Goal: Task Accomplishment & Management: Complete application form

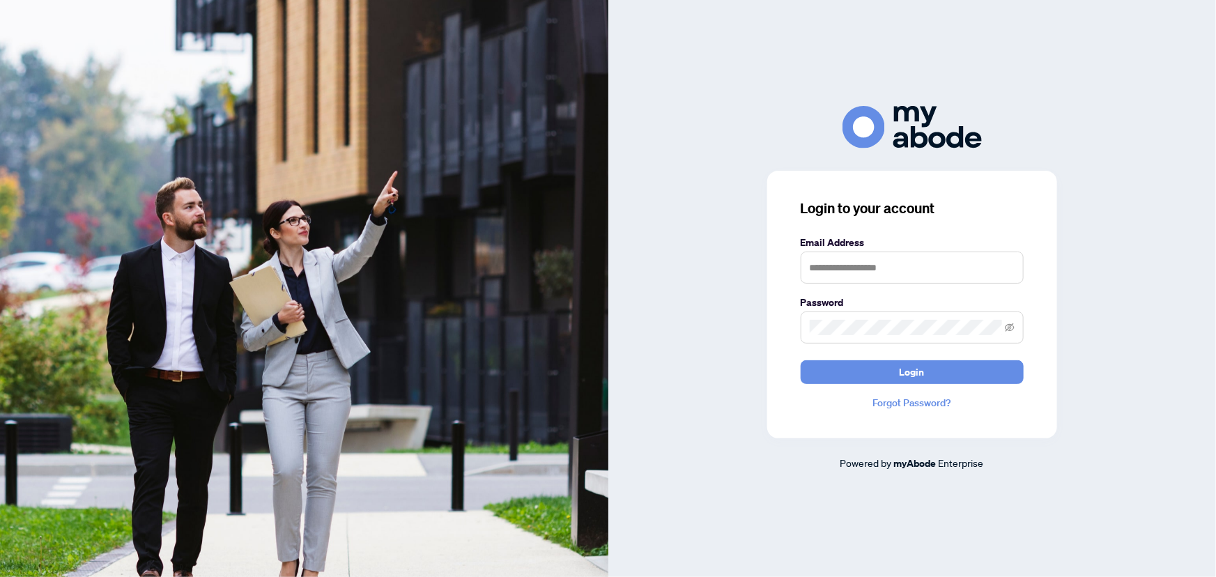
type input "**********"
click at [852, 367] on button "Login" at bounding box center [912, 372] width 223 height 24
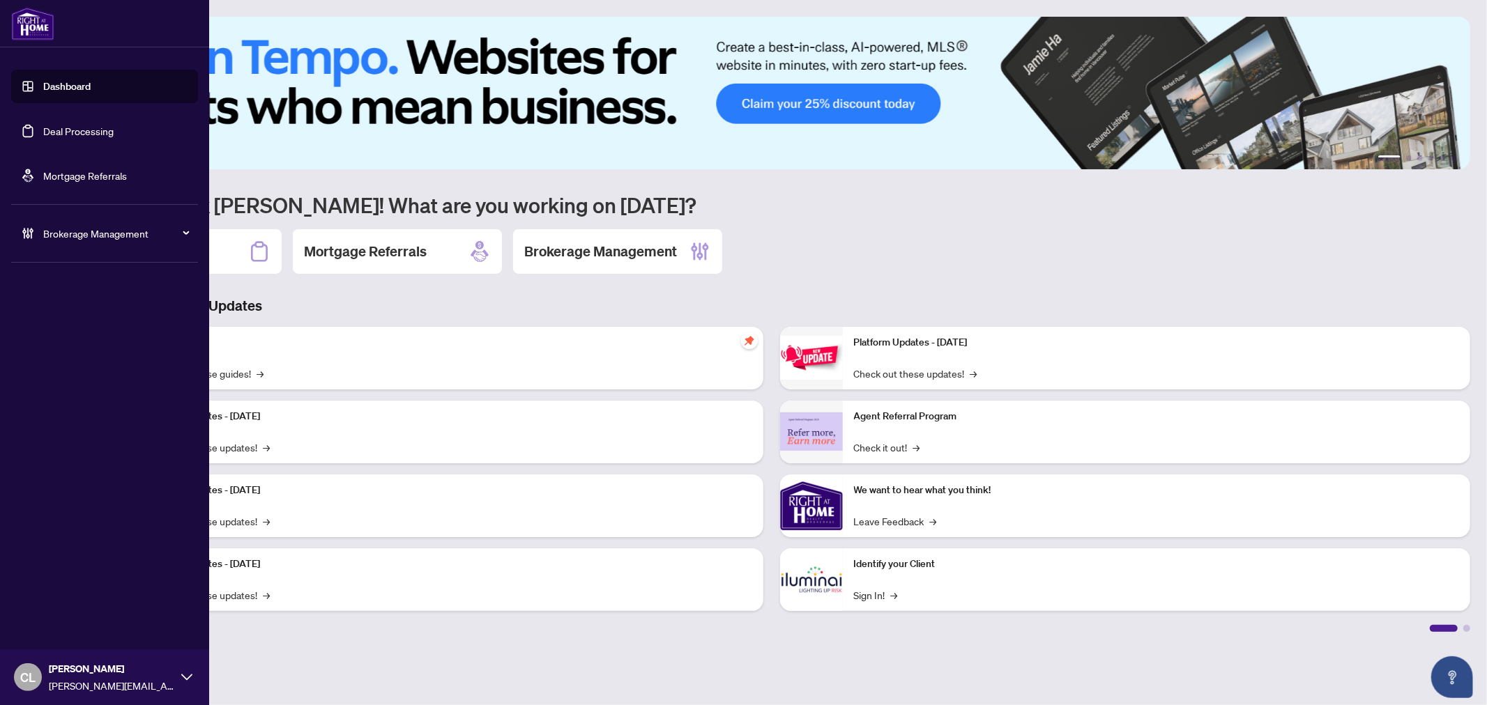
click at [105, 135] on link "Deal Processing" at bounding box center [78, 131] width 70 height 13
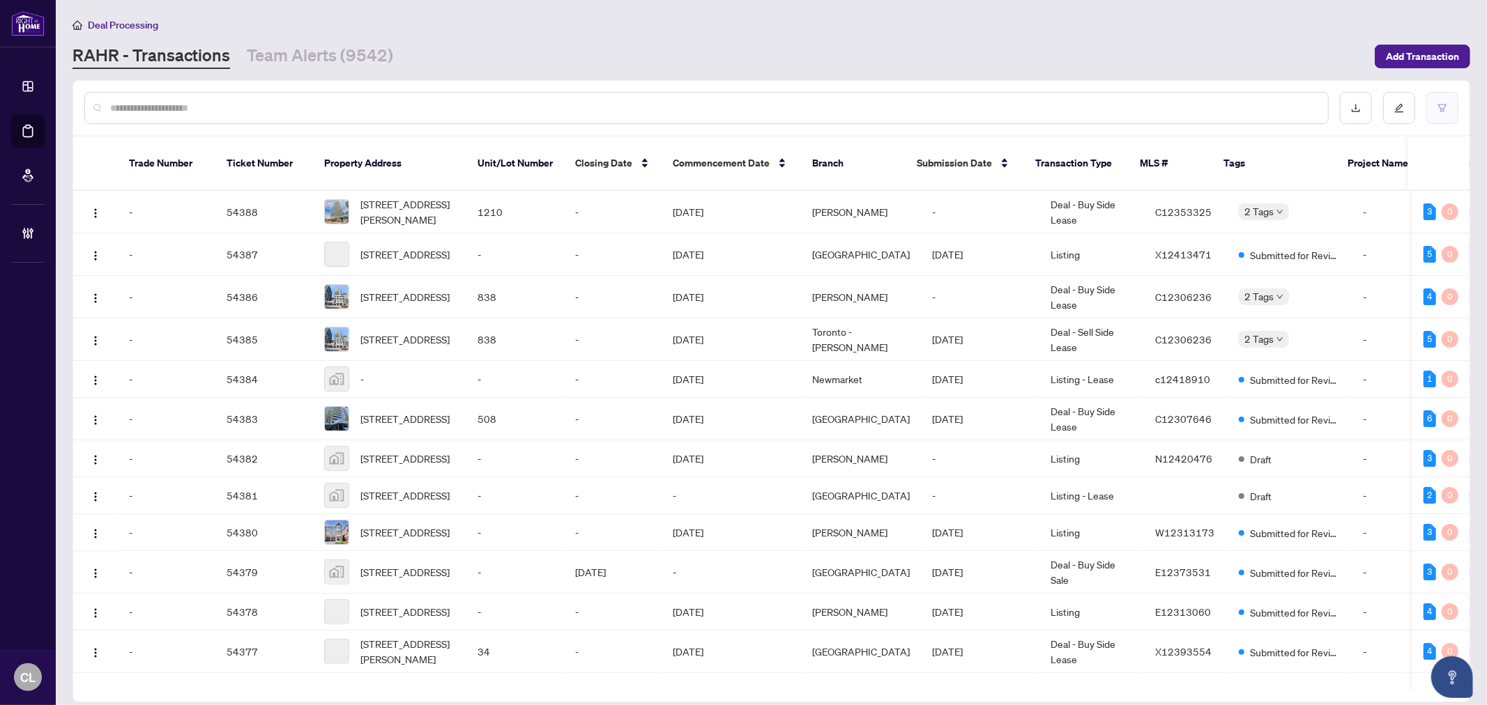
click at [1444, 112] on icon "filter" at bounding box center [1442, 108] width 10 height 10
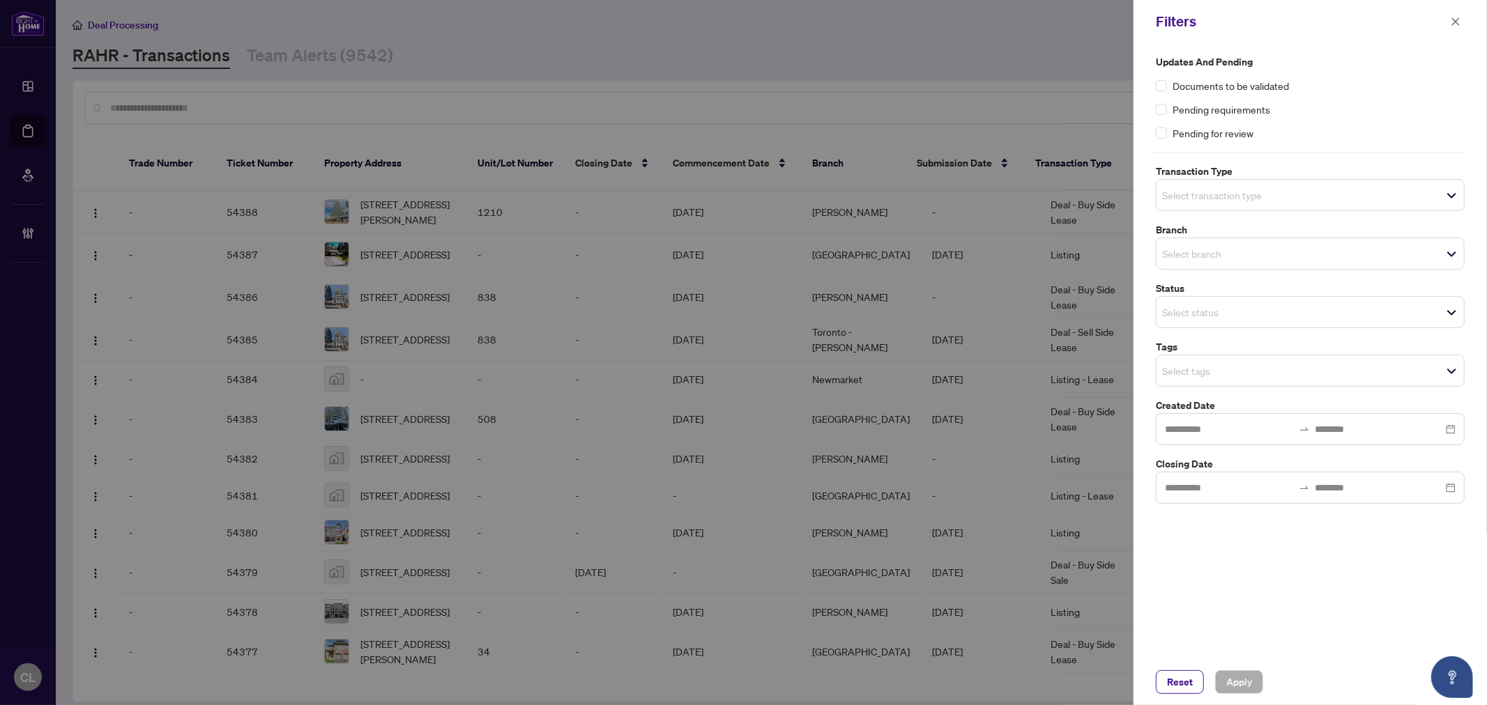
click at [1286, 202] on span "Select transaction type" at bounding box center [1309, 195] width 307 height 20
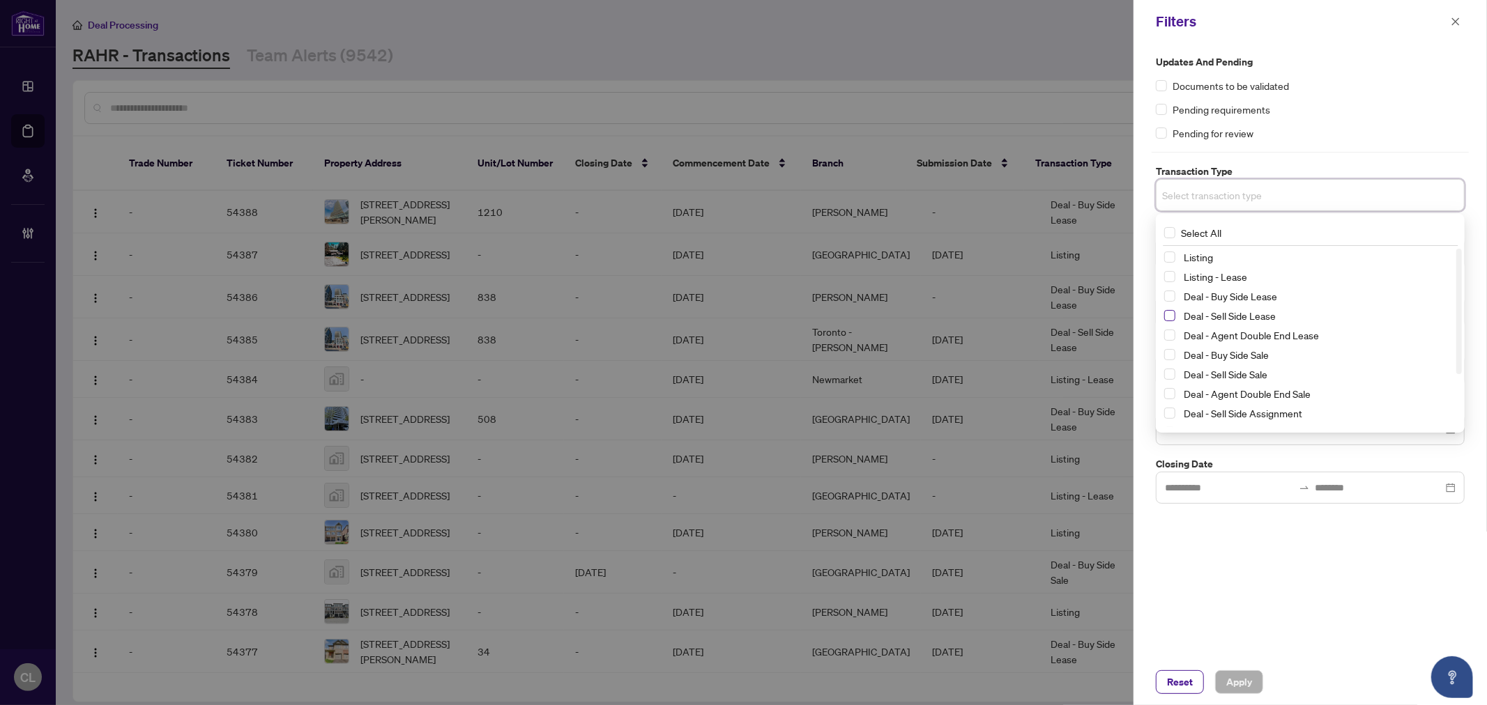
drag, startPoint x: 1169, startPoint y: 296, endPoint x: 1171, endPoint y: 318, distance: 21.7
click at [1169, 302] on div "Deal - Buy Side Lease" at bounding box center [1310, 296] width 292 height 17
click at [1171, 318] on span "Select Deal - Sell Side Lease" at bounding box center [1169, 315] width 11 height 11
click at [1172, 297] on span "Select Deal - Buy Side Lease" at bounding box center [1169, 299] width 11 height 11
click at [1173, 338] on span "Select Deal - Agent Double End Lease" at bounding box center [1169, 338] width 11 height 11
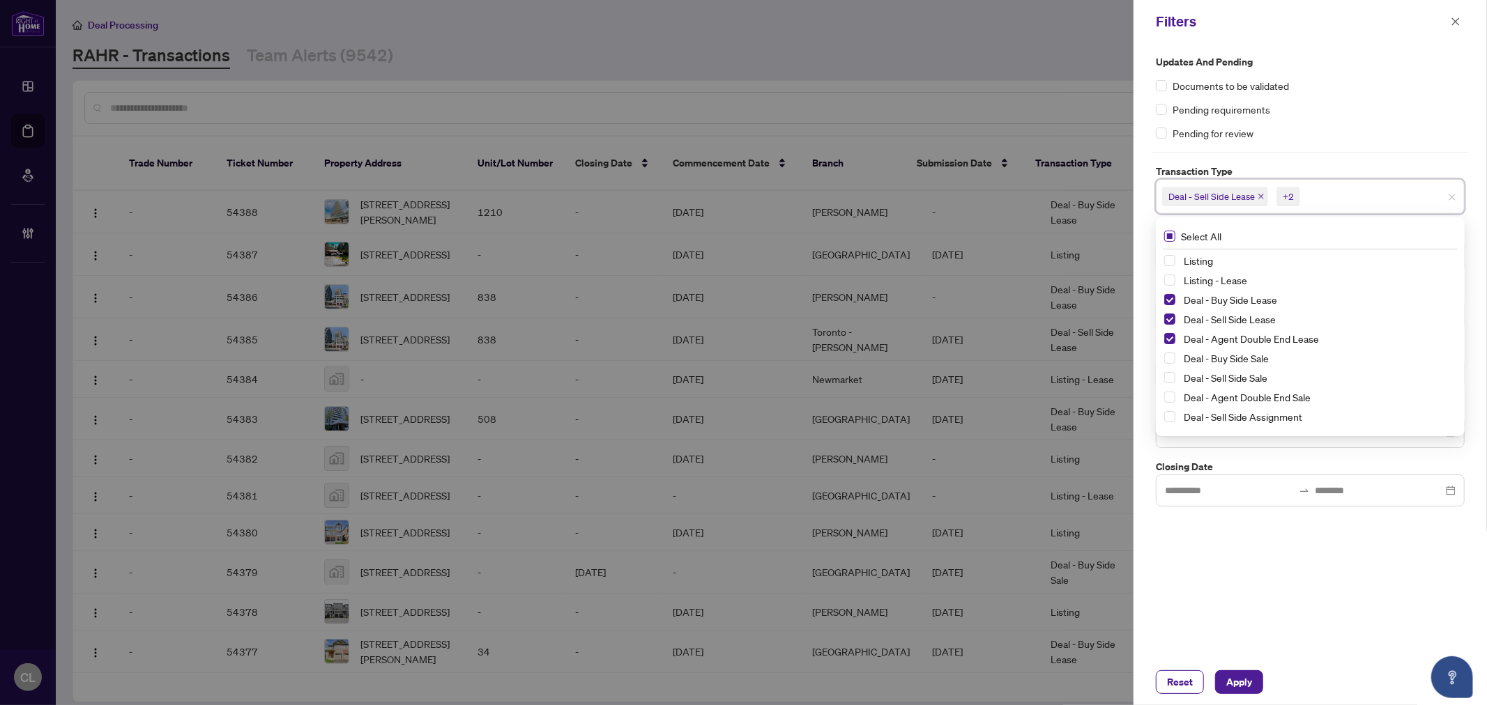
click at [1175, 238] on span "Select All" at bounding box center [1201, 236] width 52 height 15
click at [1171, 260] on span "Select Listing" at bounding box center [1169, 260] width 11 height 11
click at [1174, 284] on span "Select Listing - Lease" at bounding box center [1169, 280] width 11 height 11
drag, startPoint x: 1458, startPoint y: 332, endPoint x: 1452, endPoint y: 418, distance: 85.9
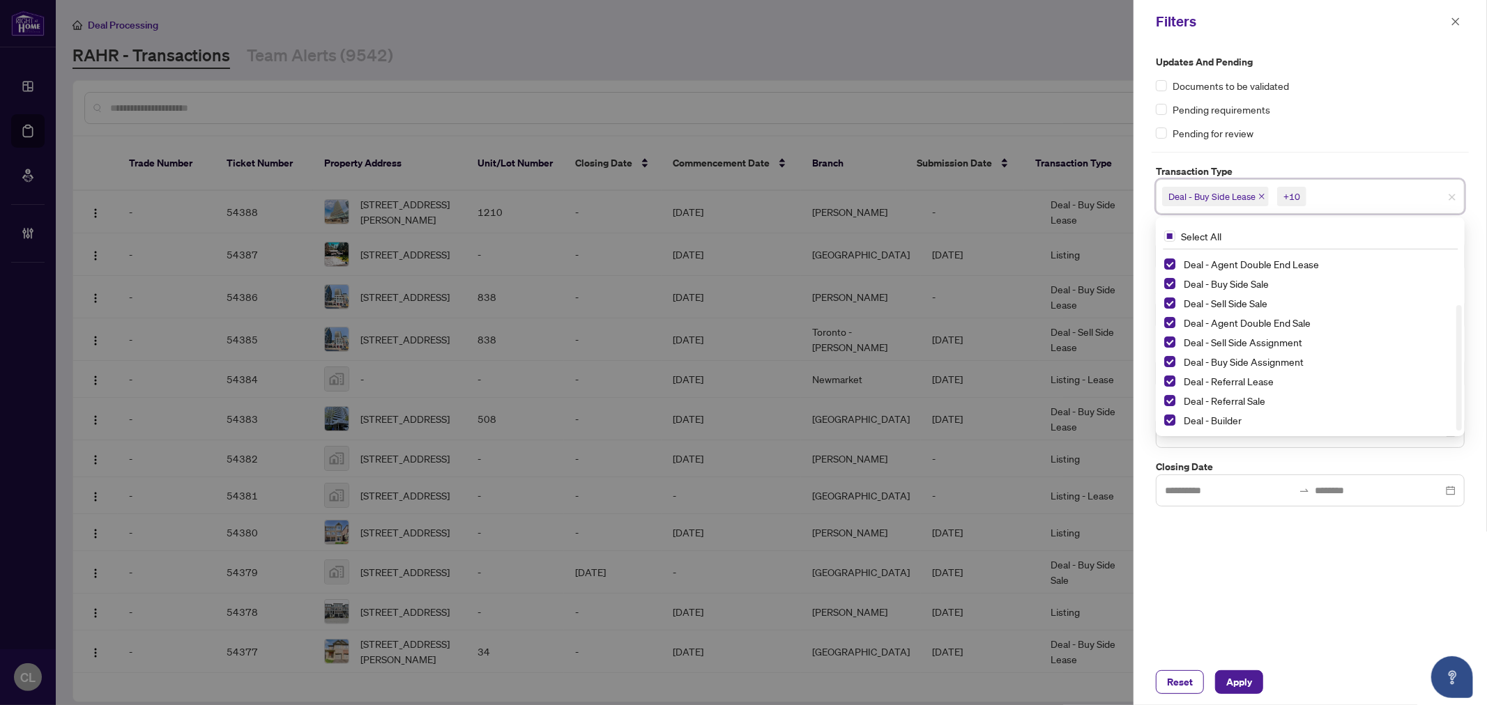
click at [1452, 418] on div "Deal - Sell Side Lease Deal - Agent Double End Lease Deal - Buy Side Sale Deal …" at bounding box center [1309, 341] width 303 height 178
click at [1168, 381] on span "Select Deal - Referral Lease" at bounding box center [1169, 381] width 11 height 11
click at [1166, 398] on span "Select Deal - Referral Sale" at bounding box center [1169, 400] width 11 height 11
click at [1168, 415] on span "Select Deal - Builder" at bounding box center [1169, 420] width 11 height 11
click at [1119, 371] on div at bounding box center [743, 352] width 1487 height 705
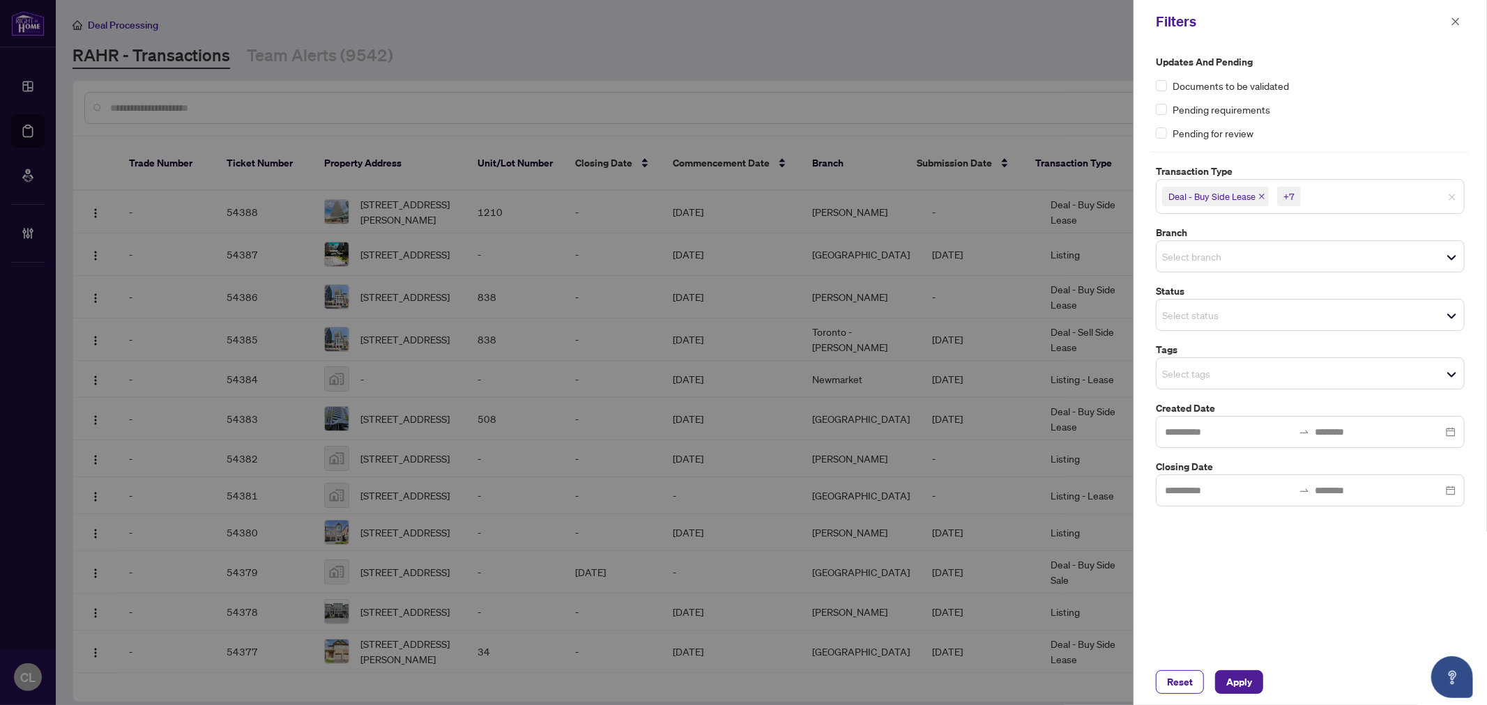
click at [1186, 316] on input "search" at bounding box center [1211, 315] width 98 height 17
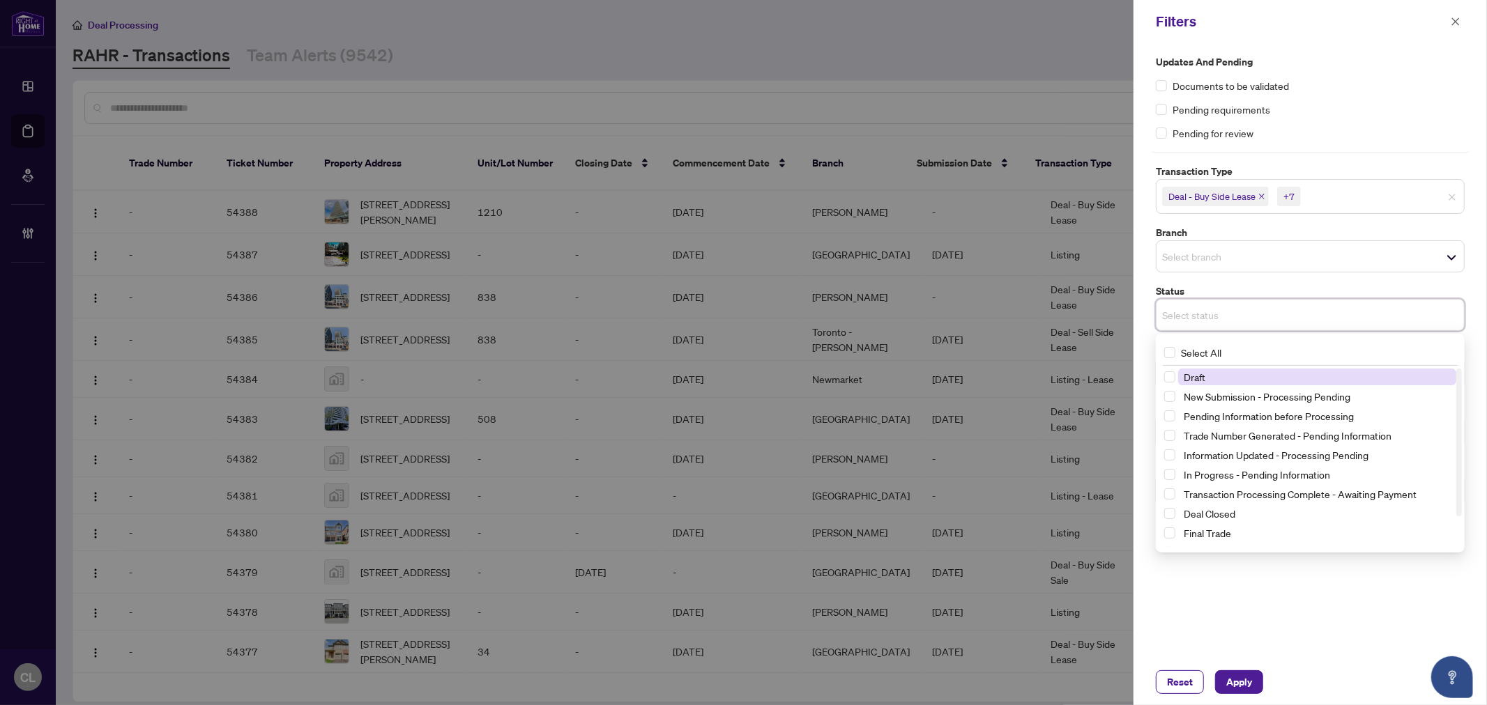
click at [1195, 256] on input "search" at bounding box center [1211, 256] width 98 height 17
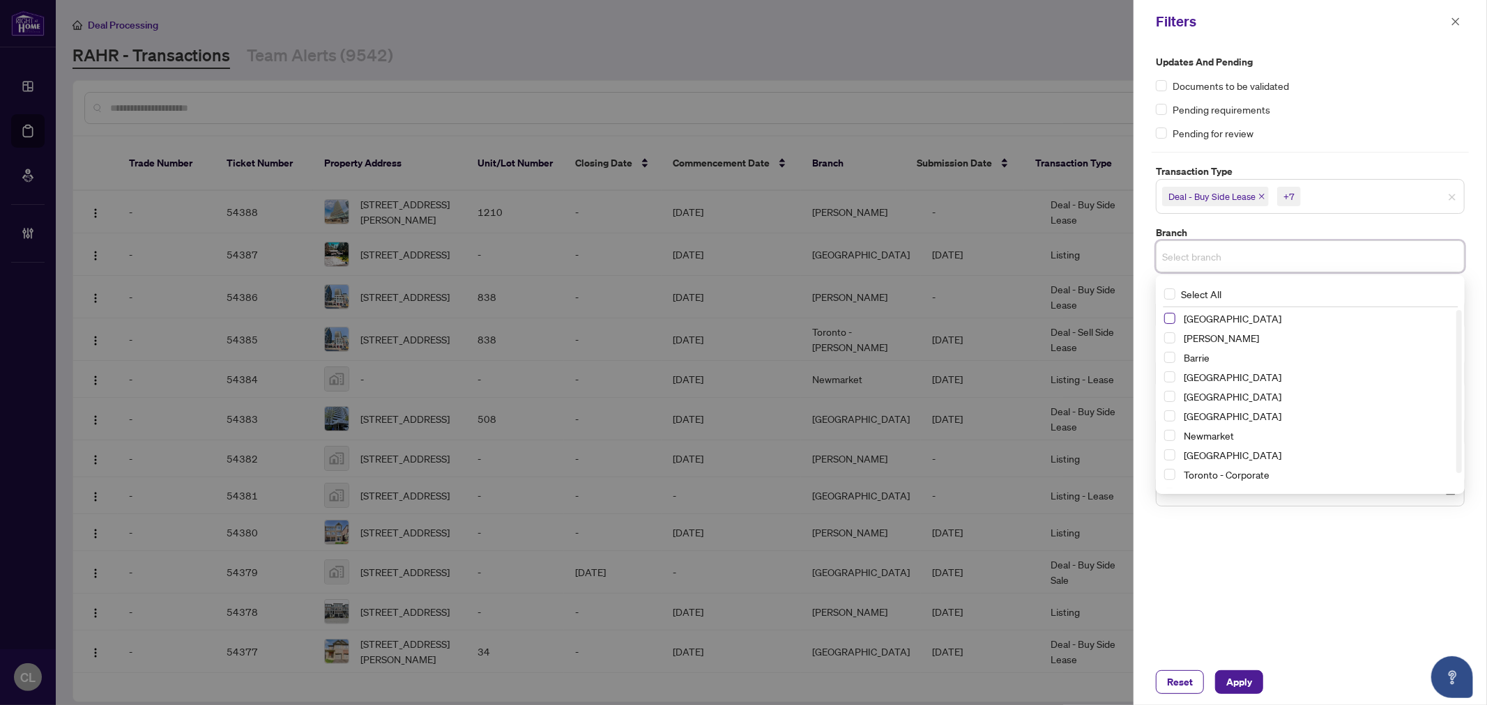
click at [1171, 318] on span "Select Richmond Hill" at bounding box center [1169, 318] width 11 height 11
click at [1166, 340] on span "Select Vaughan" at bounding box center [1169, 341] width 11 height 11
click at [1165, 365] on span "Select Barrie" at bounding box center [1169, 360] width 11 height 11
click at [1168, 401] on span "Select Durham" at bounding box center [1169, 399] width 11 height 11
click at [1173, 443] on span "Select Newmarket" at bounding box center [1169, 439] width 11 height 11
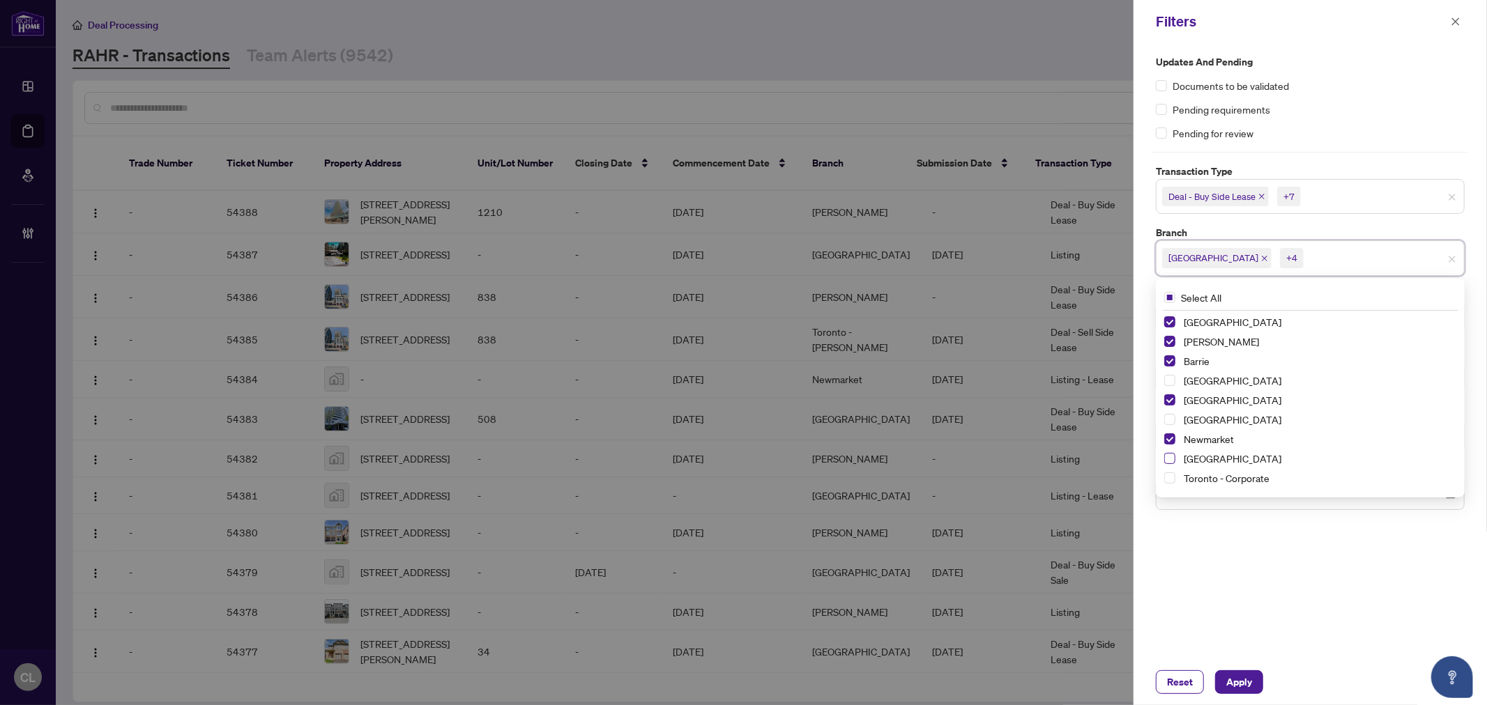
click at [1172, 454] on span "Select Ottawa" at bounding box center [1169, 458] width 11 height 11
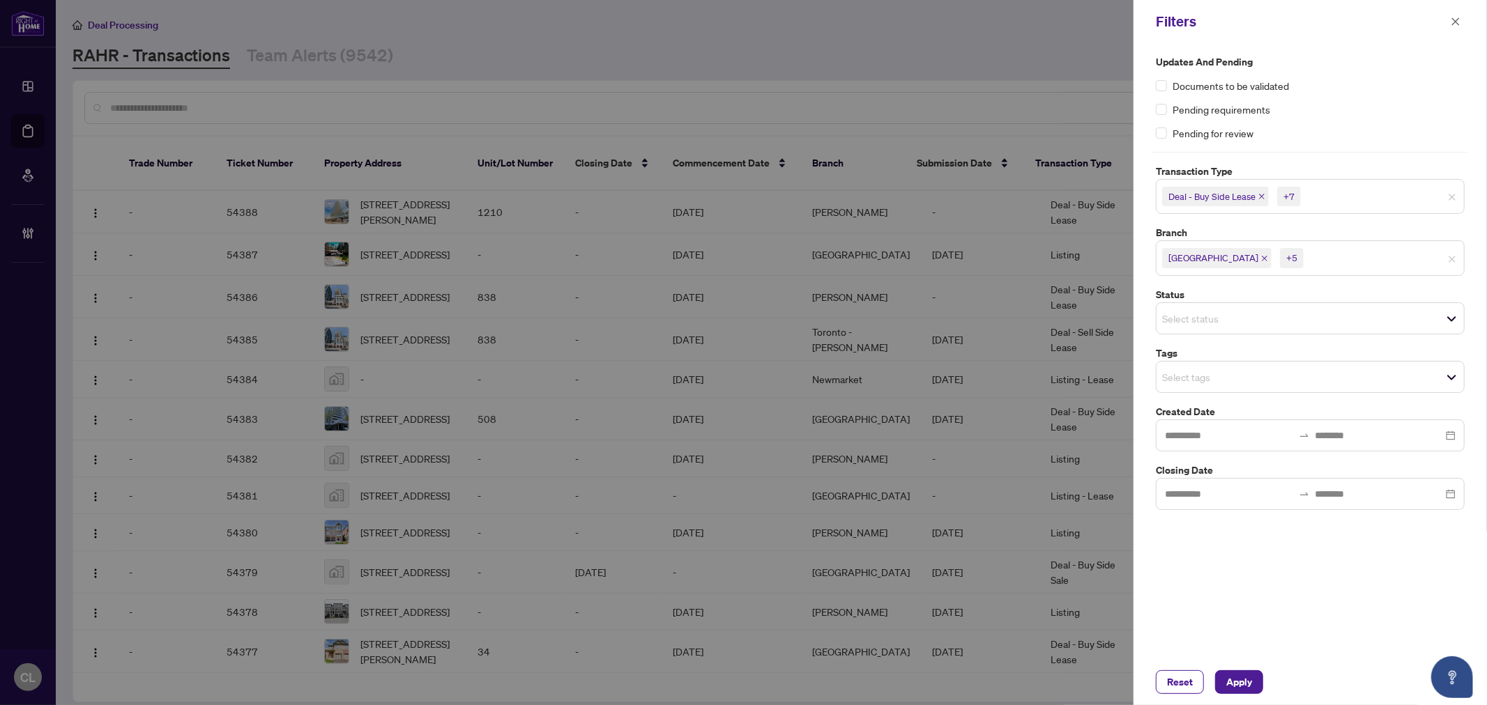
click at [1084, 206] on div at bounding box center [743, 352] width 1487 height 705
click at [1174, 374] on input "search" at bounding box center [1211, 377] width 98 height 17
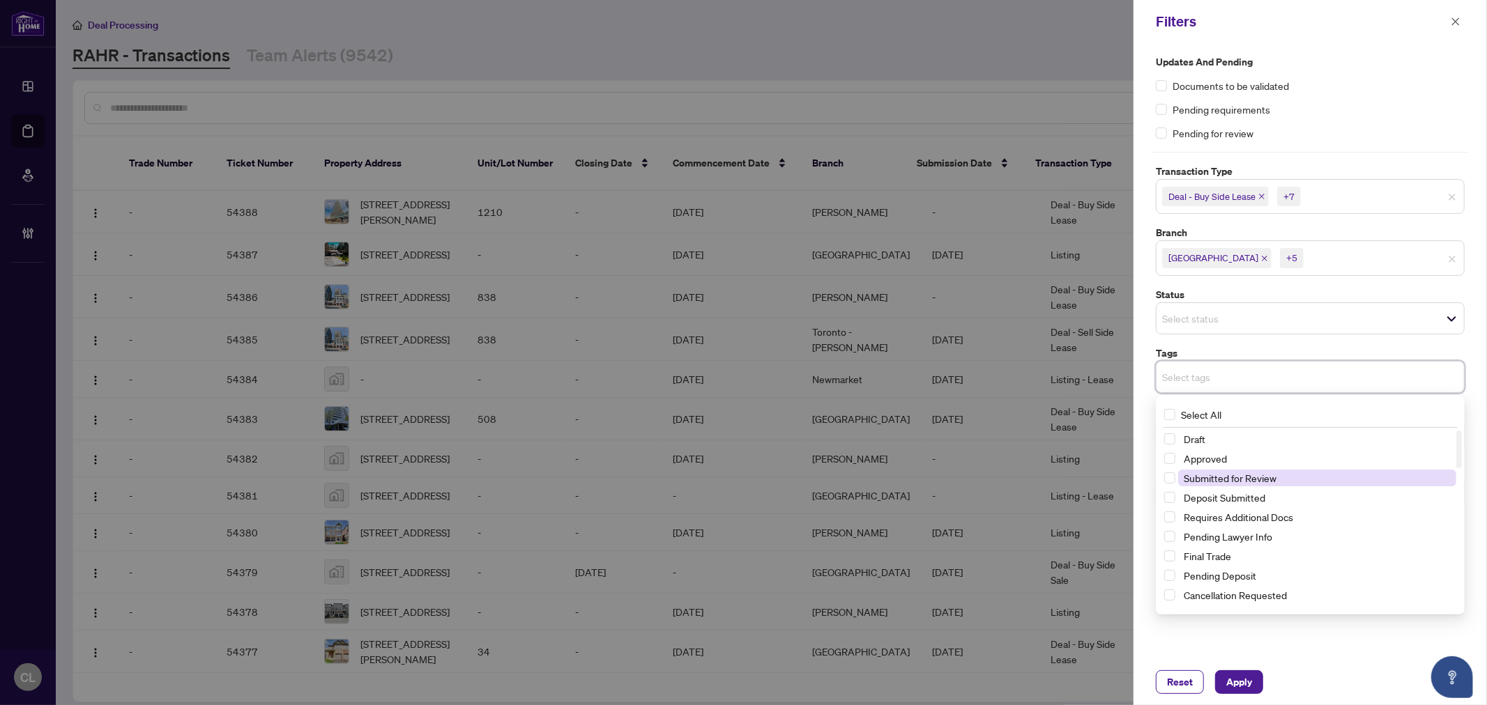
click at [1257, 479] on span "Submitted for Review" at bounding box center [1229, 478] width 93 height 13
click at [1110, 233] on div at bounding box center [743, 352] width 1487 height 705
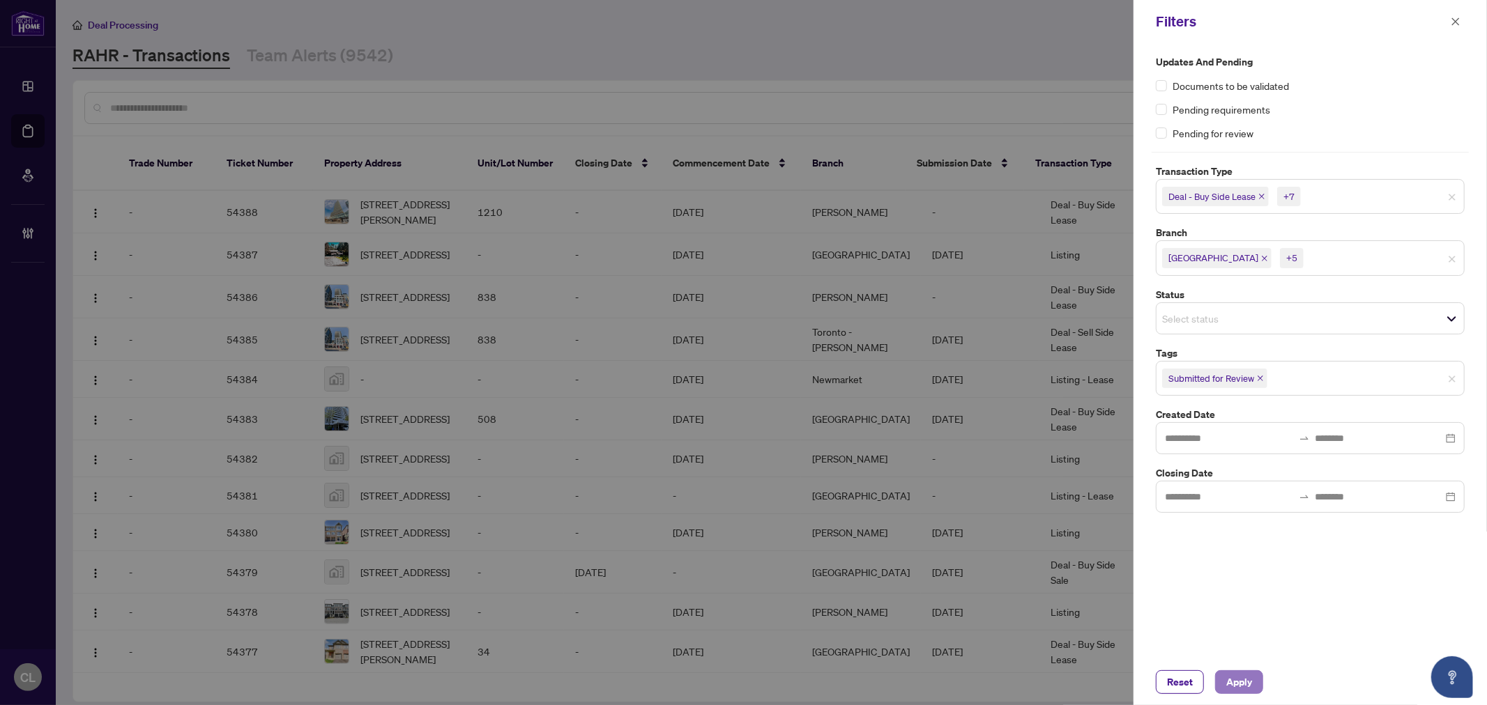
click at [1242, 688] on span "Apply" at bounding box center [1239, 682] width 26 height 22
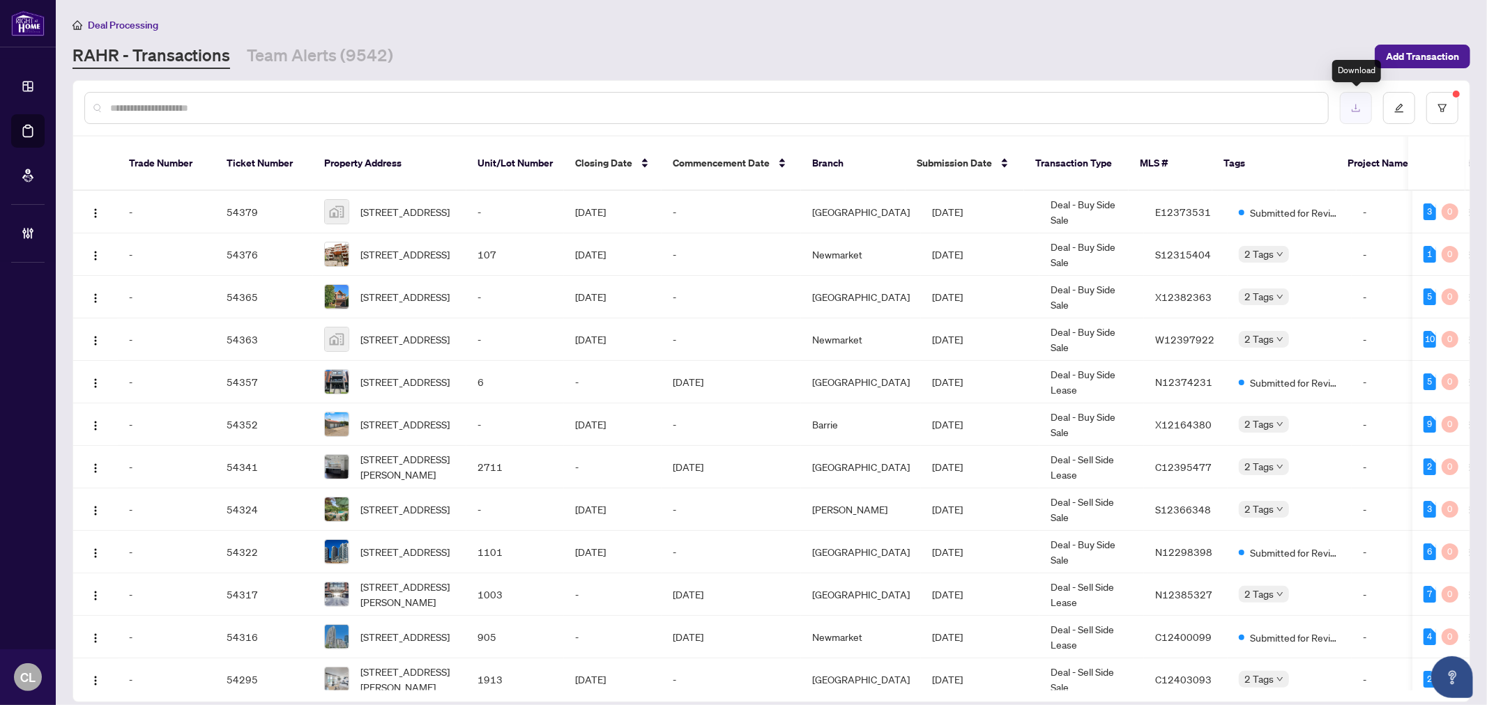
click at [1361, 109] on button "button" at bounding box center [1356, 108] width 32 height 32
click at [1445, 95] on button "button" at bounding box center [1442, 108] width 32 height 32
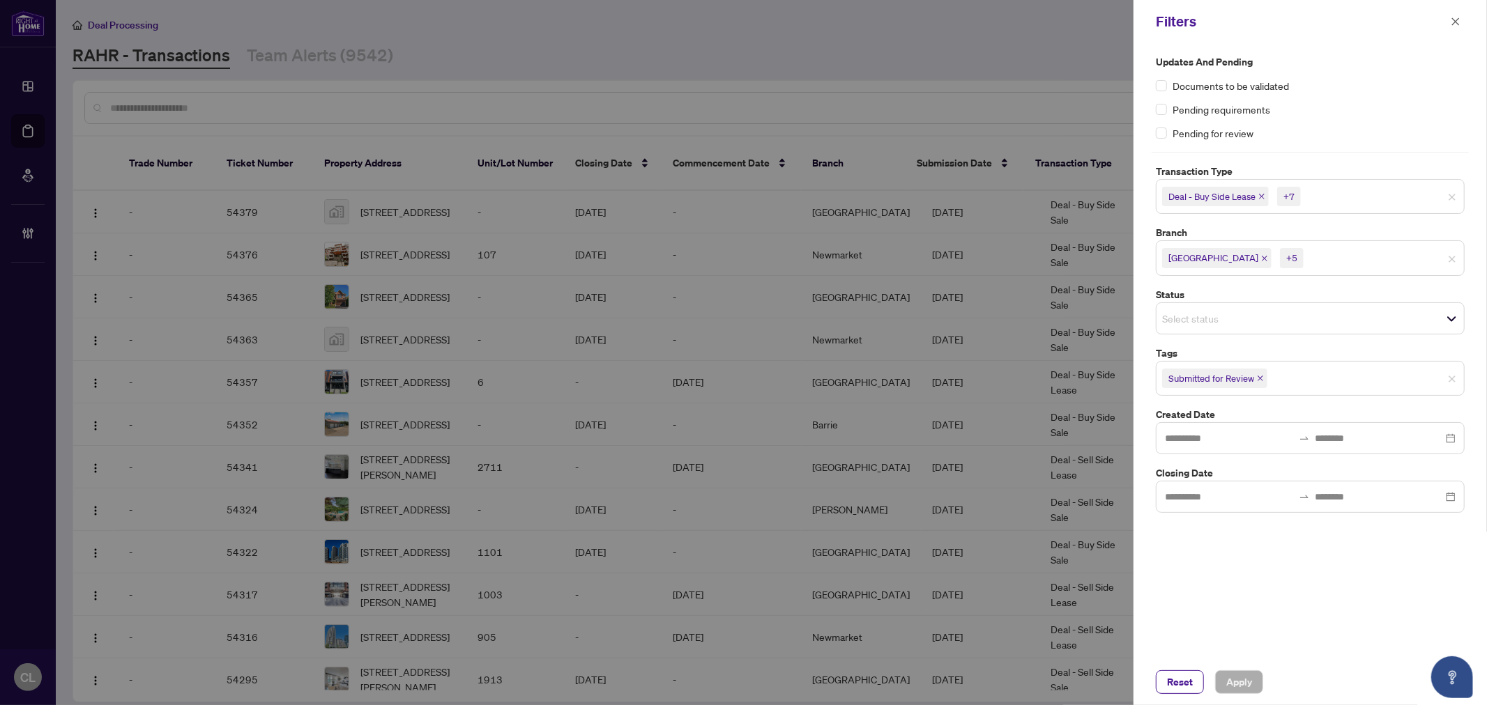
click at [1308, 256] on input "search" at bounding box center [1355, 258] width 98 height 17
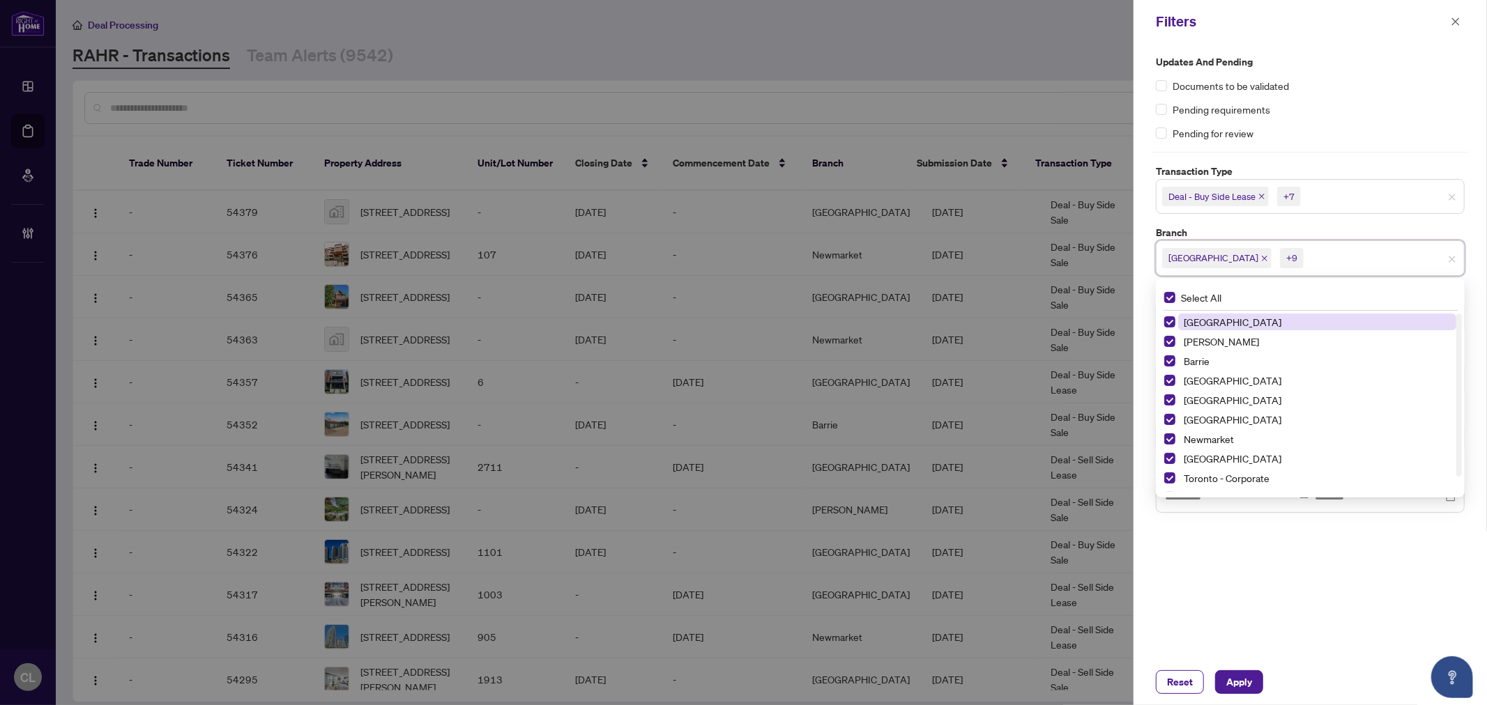
click at [1312, 196] on input "search" at bounding box center [1352, 196] width 98 height 17
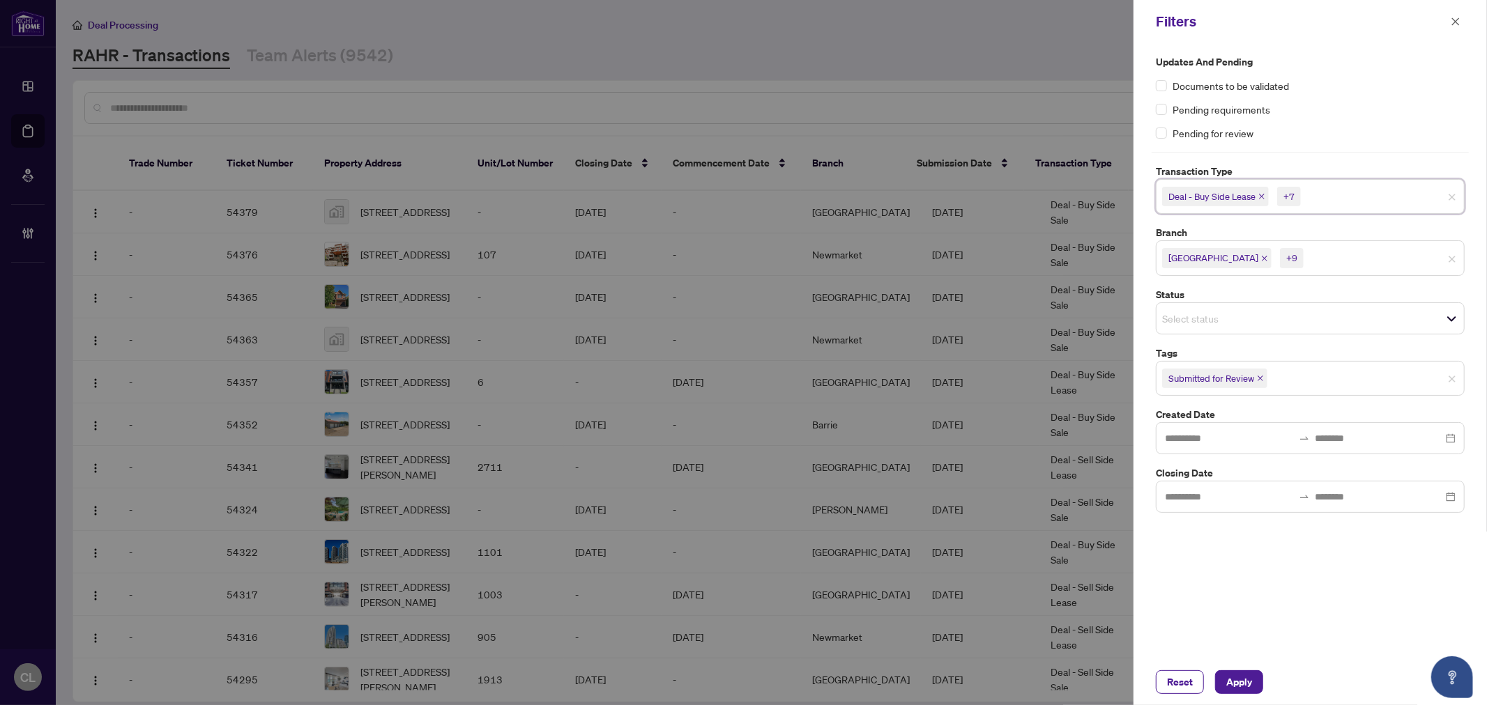
click at [1174, 197] on span "Deal - Buy Side Lease" at bounding box center [1211, 197] width 87 height 14
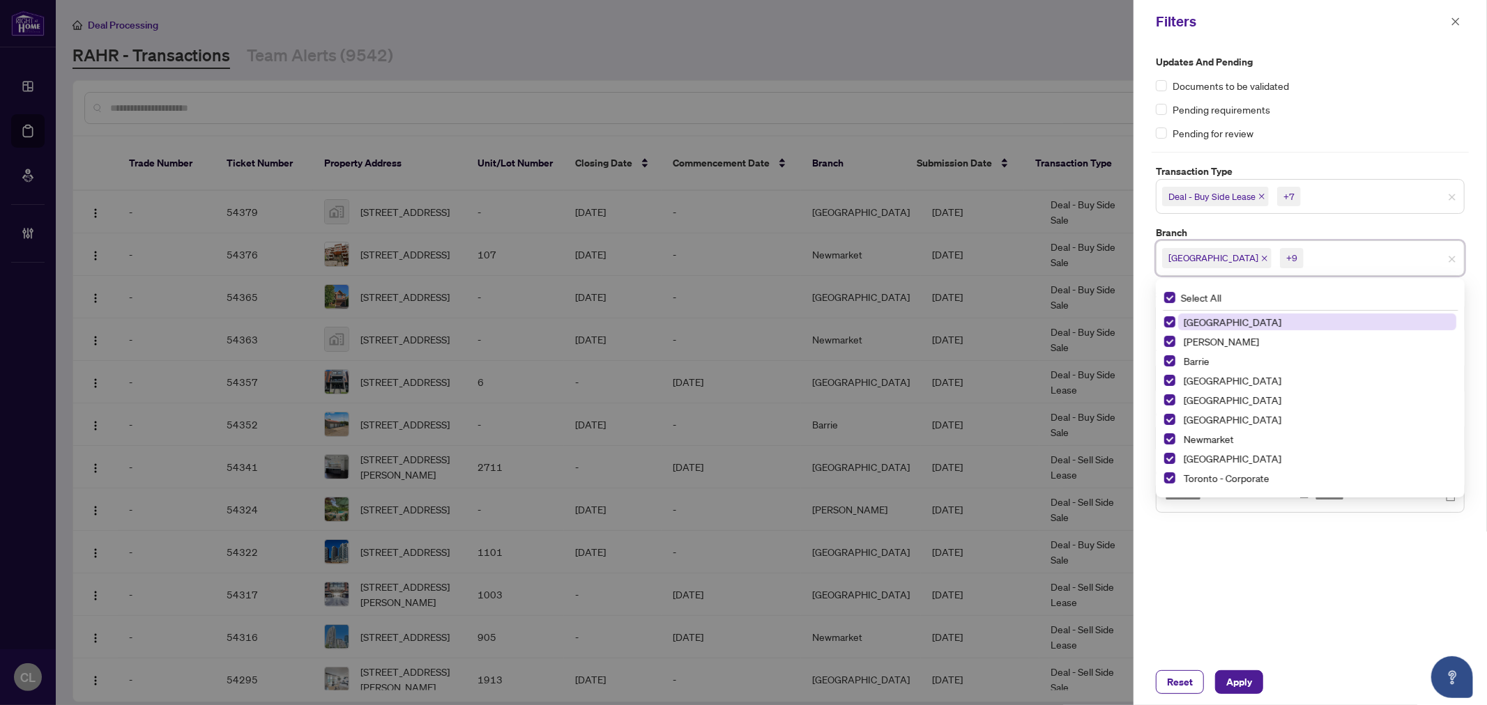
click at [1306, 259] on input "search" at bounding box center [1355, 258] width 98 height 17
click at [1447, 245] on div "Select branch" at bounding box center [1310, 256] width 309 height 32
click at [1231, 298] on div "Select All" at bounding box center [1309, 294] width 303 height 26
click at [1197, 301] on span "Select All" at bounding box center [1201, 293] width 52 height 15
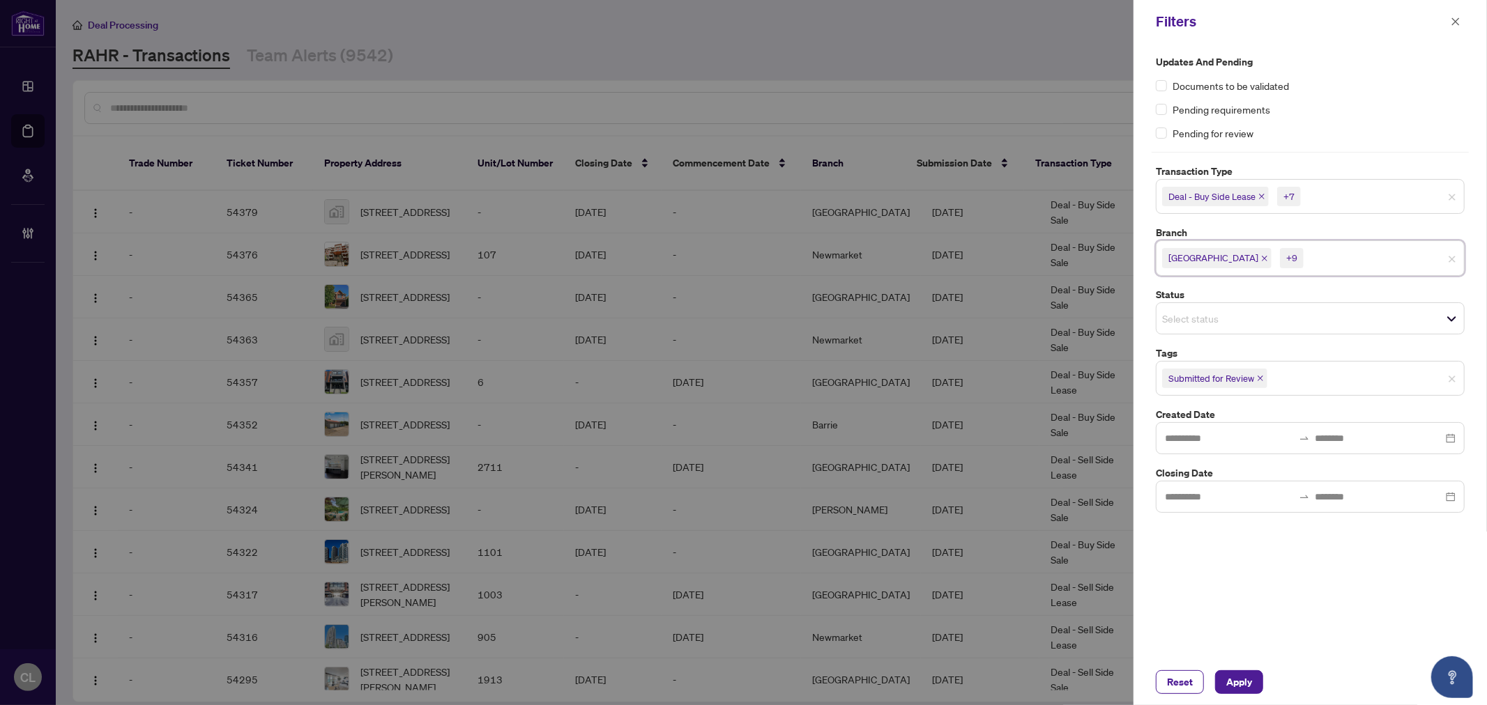
click at [1353, 194] on input "search" at bounding box center [1352, 196] width 98 height 17
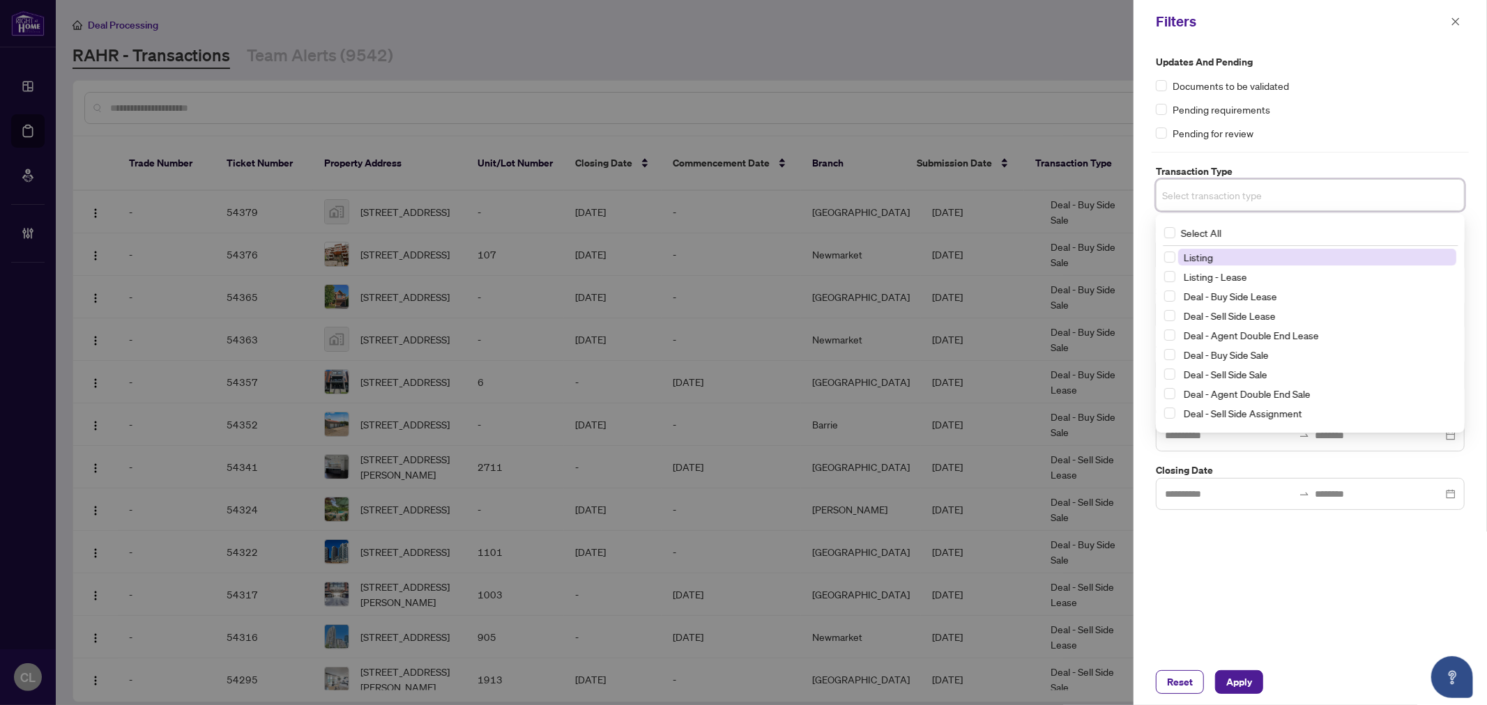
click at [1214, 201] on input "search" at bounding box center [1211, 195] width 98 height 17
click at [1174, 260] on span "Select Listing" at bounding box center [1169, 260] width 11 height 11
click at [1172, 281] on span "Select Listing - Lease" at bounding box center [1169, 280] width 11 height 11
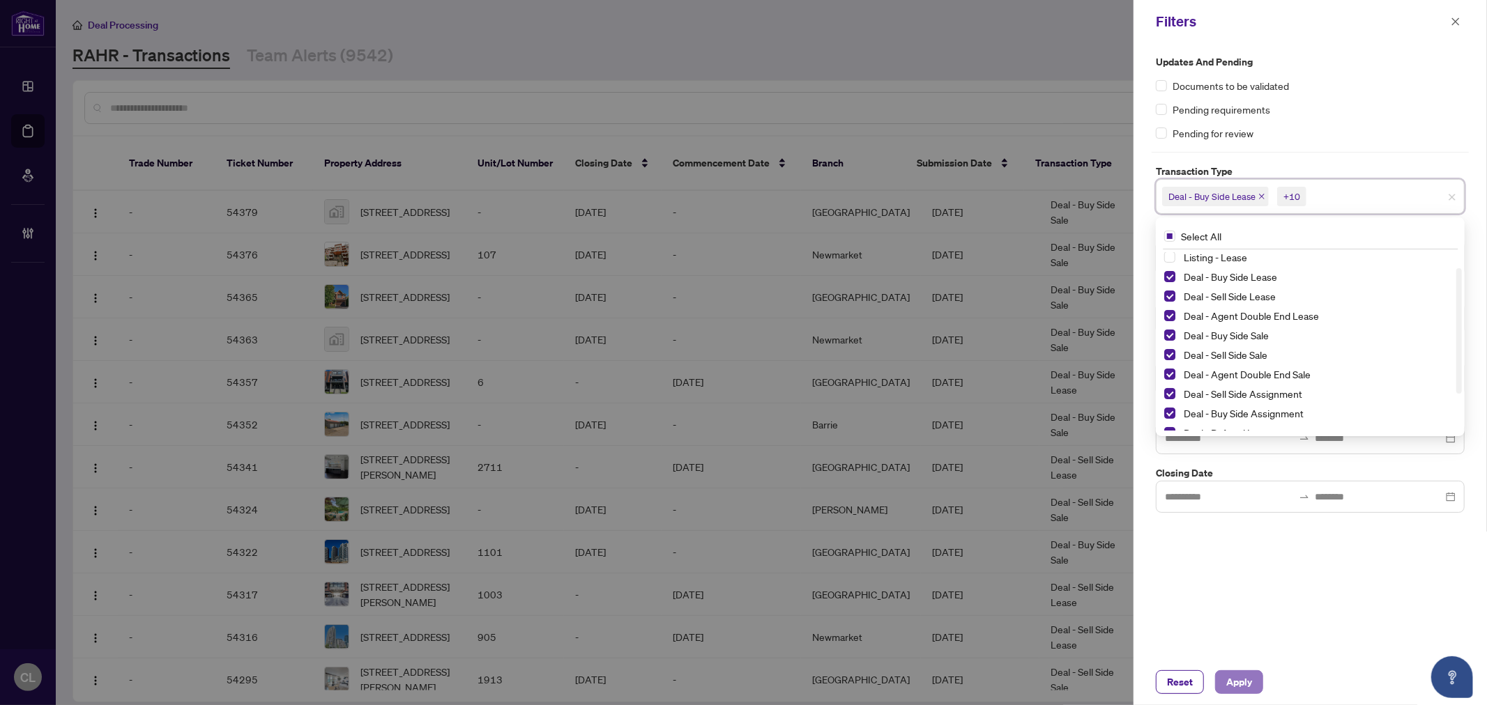
click at [1250, 674] on span "Apply" at bounding box center [1239, 682] width 26 height 22
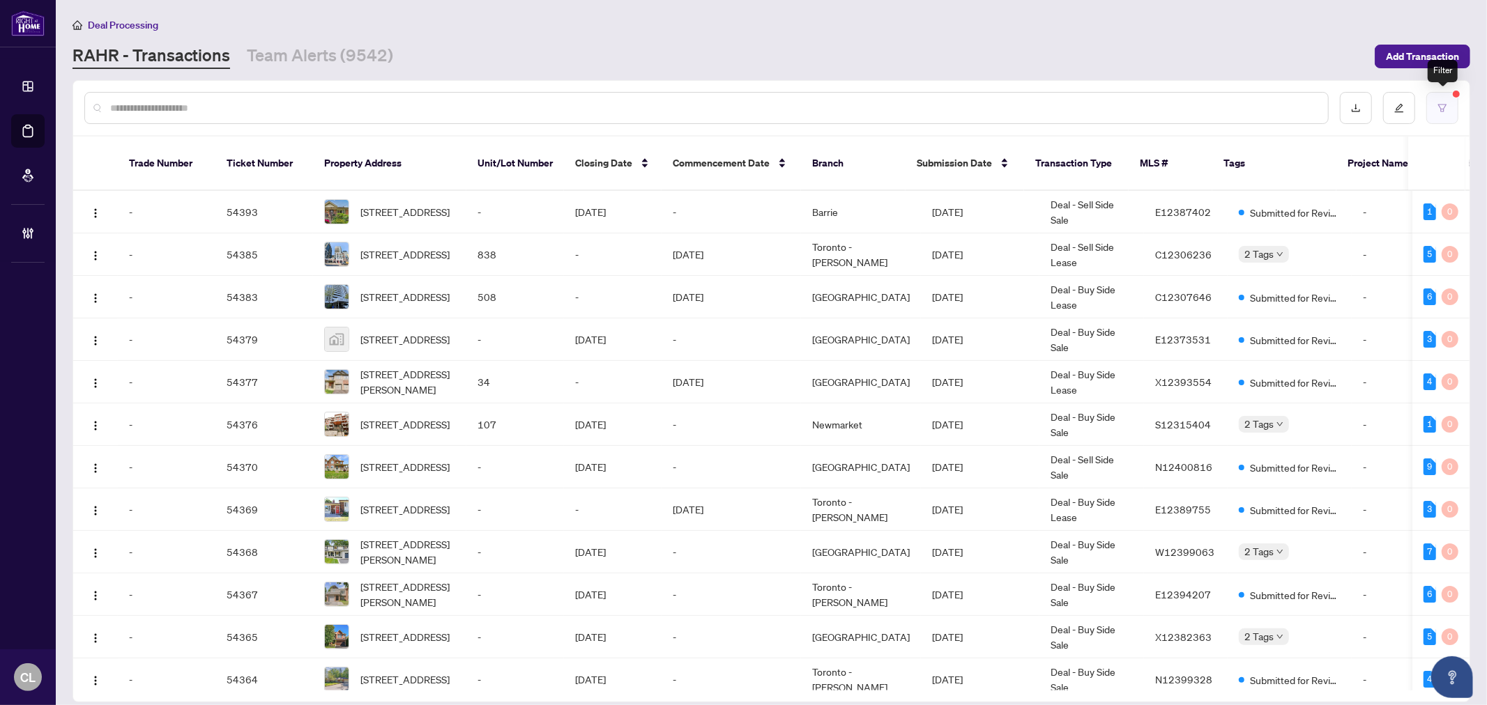
click at [1432, 99] on button "button" at bounding box center [1442, 108] width 32 height 32
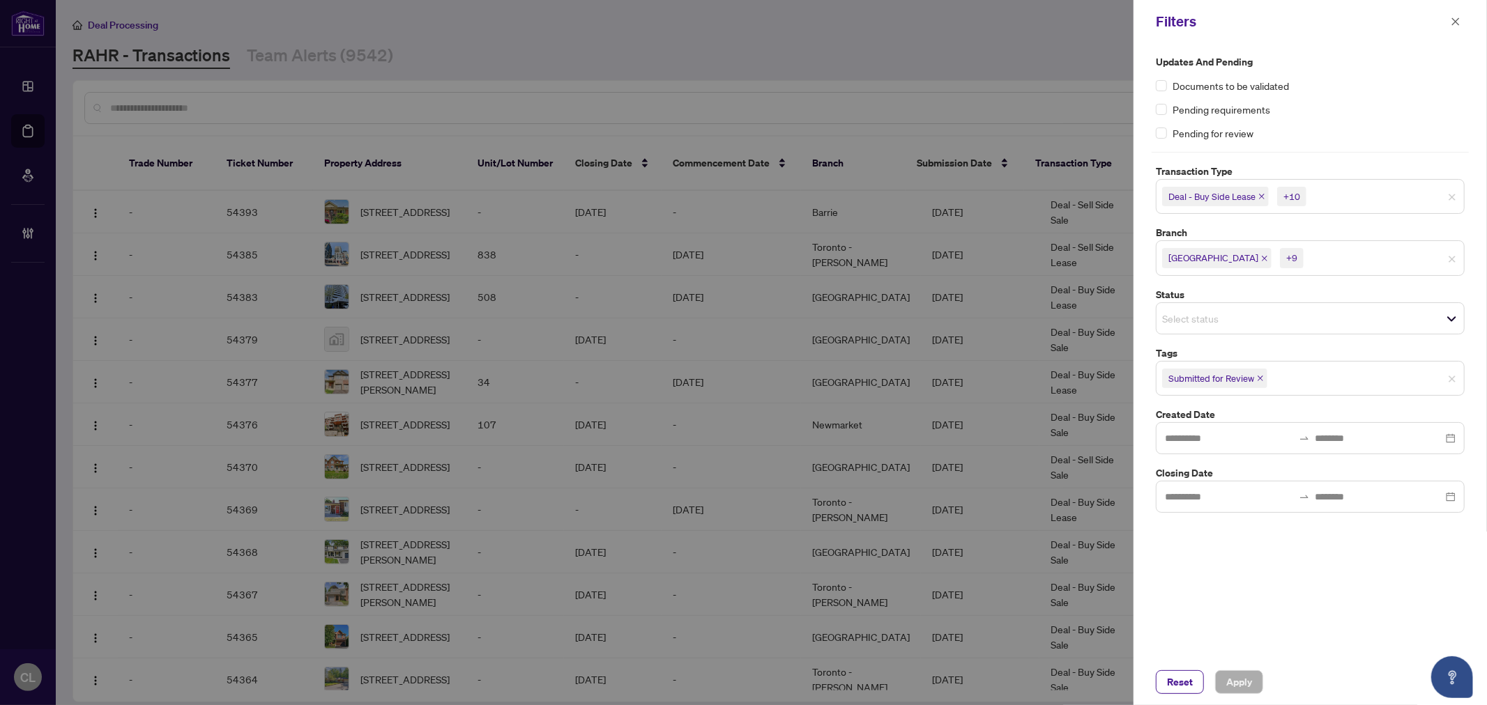
click at [972, 52] on div at bounding box center [743, 352] width 1487 height 705
click at [1459, 17] on icon "close" at bounding box center [1455, 22] width 10 height 10
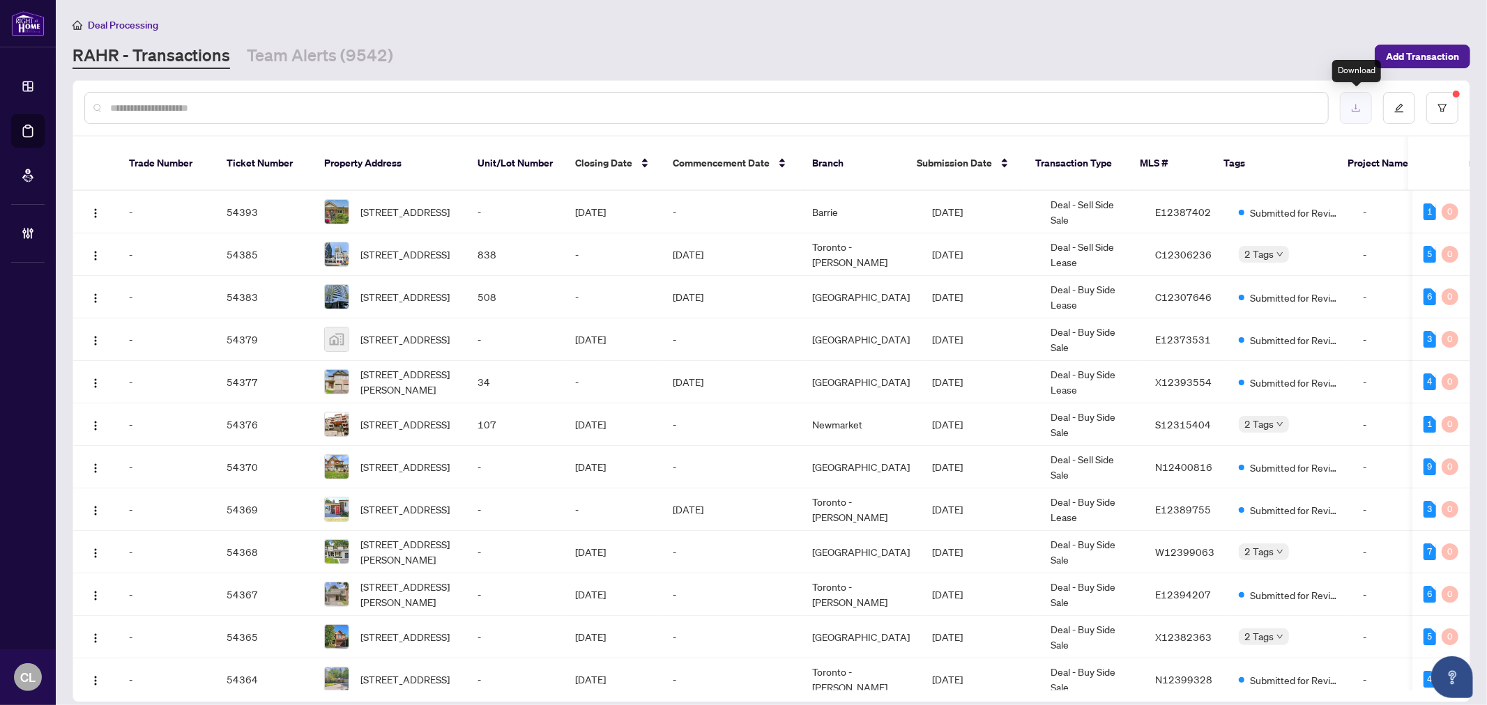
click at [1347, 106] on button "button" at bounding box center [1356, 108] width 32 height 32
